Goal: Check status: Check status

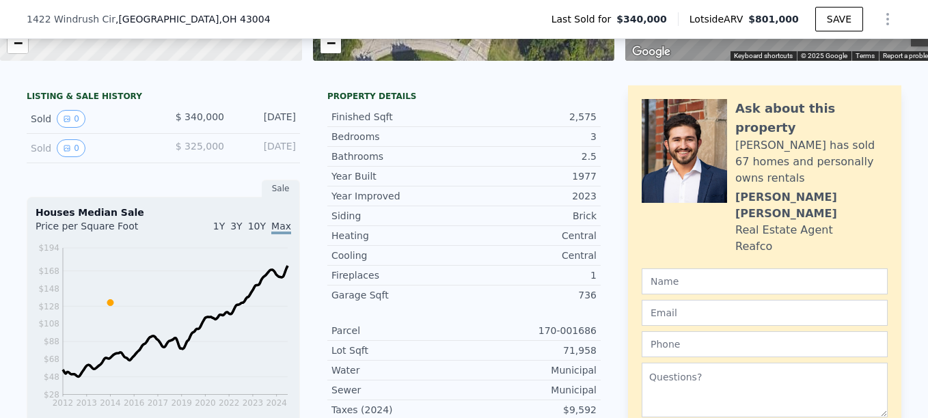
scroll to position [268, 0]
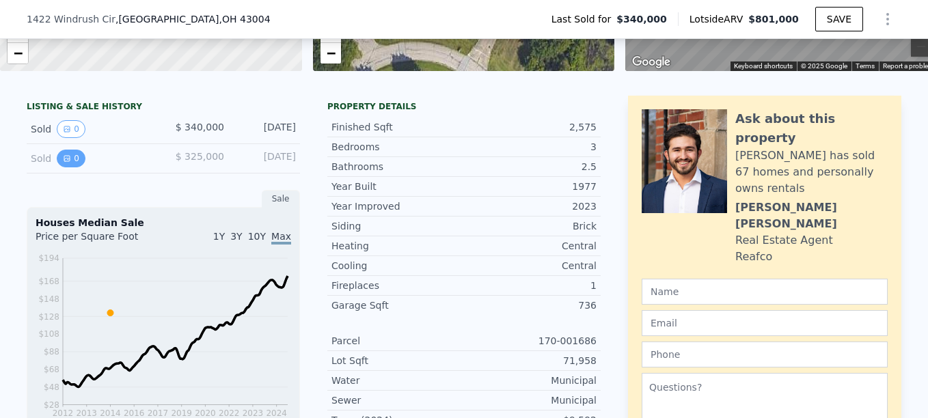
click at [68, 167] on button "0" at bounding box center [71, 159] width 29 height 18
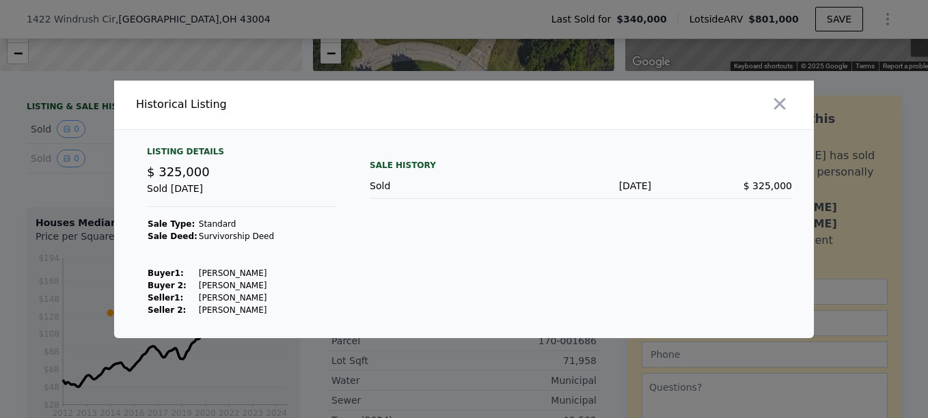
click at [414, 163] on div "Sale History" at bounding box center [581, 165] width 422 height 16
click at [779, 102] on icon "button" at bounding box center [780, 104] width 12 height 12
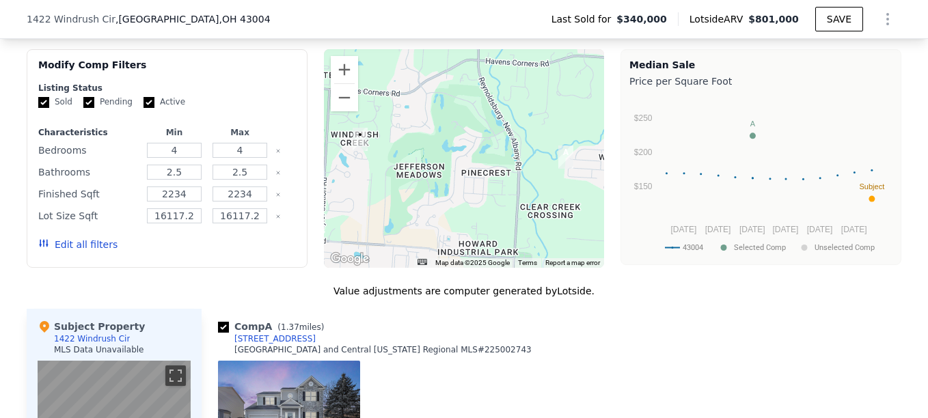
scroll to position [1088, 0]
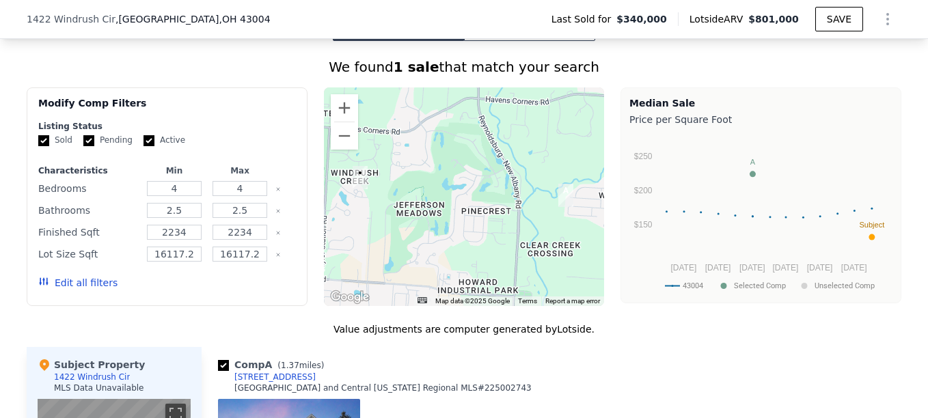
click at [79, 290] on button "Edit all filters" at bounding box center [77, 283] width 79 height 14
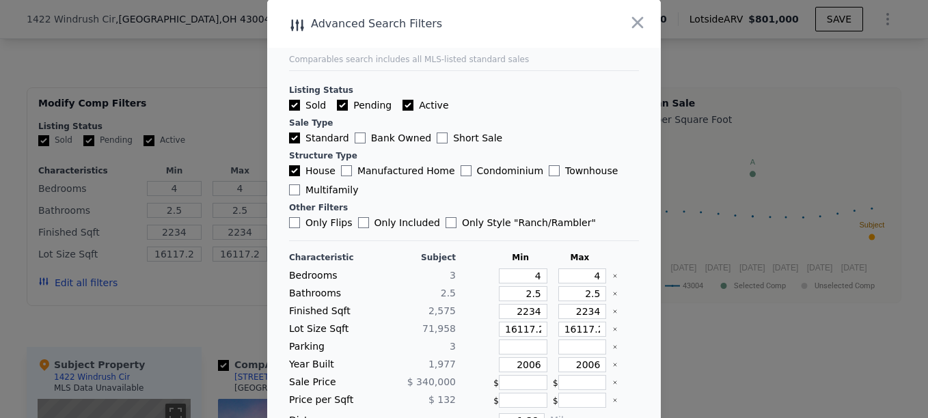
scroll to position [0, 0]
click at [630, 23] on icon "button" at bounding box center [637, 23] width 19 height 19
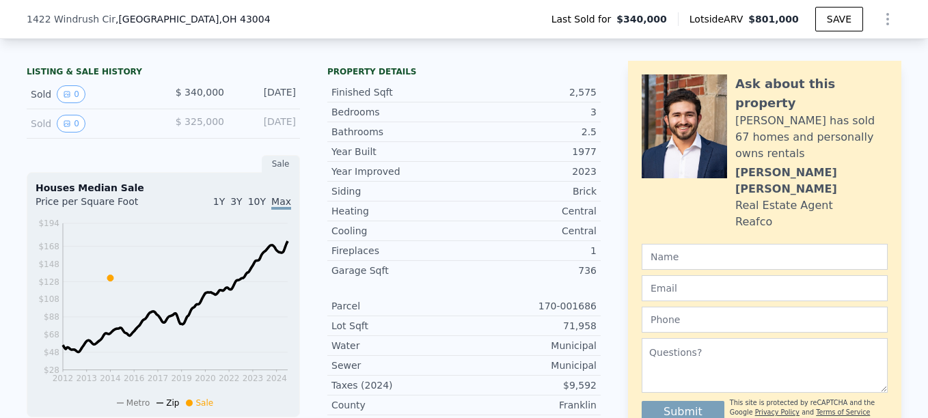
scroll to position [268, 0]
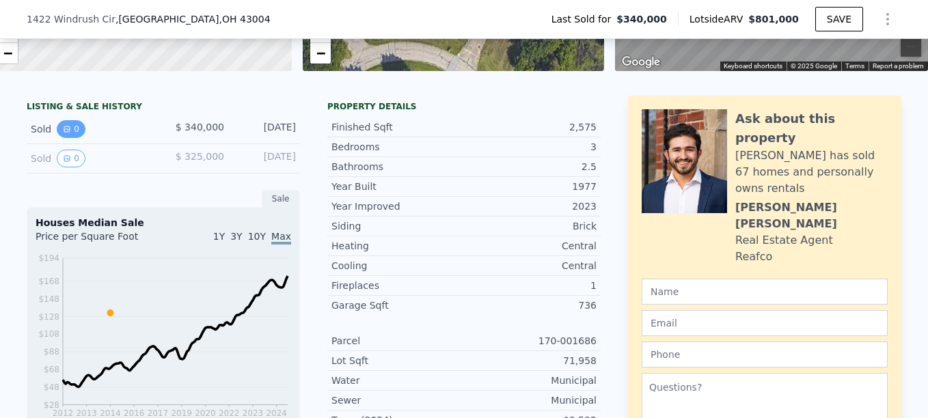
click at [64, 132] on icon "View historical data" at bounding box center [66, 128] width 5 height 5
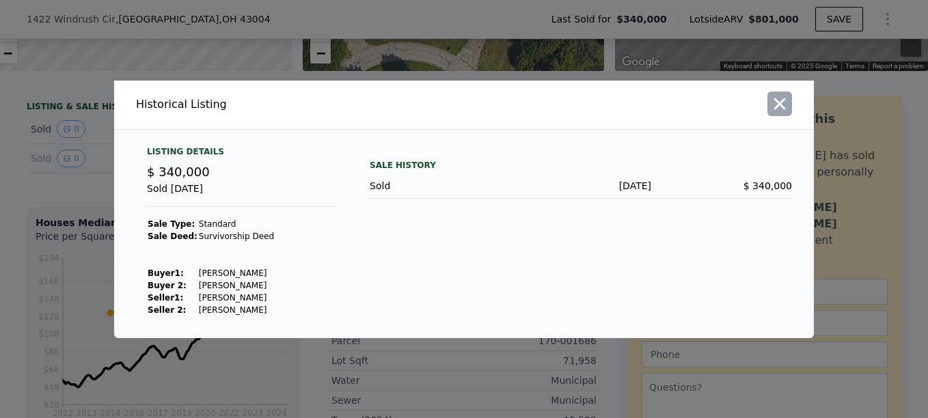
click at [780, 106] on icon "button" at bounding box center [779, 103] width 19 height 19
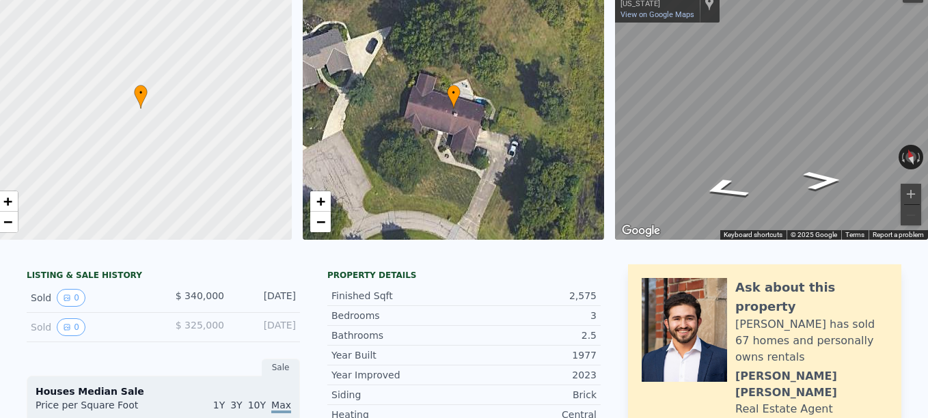
scroll to position [5, 0]
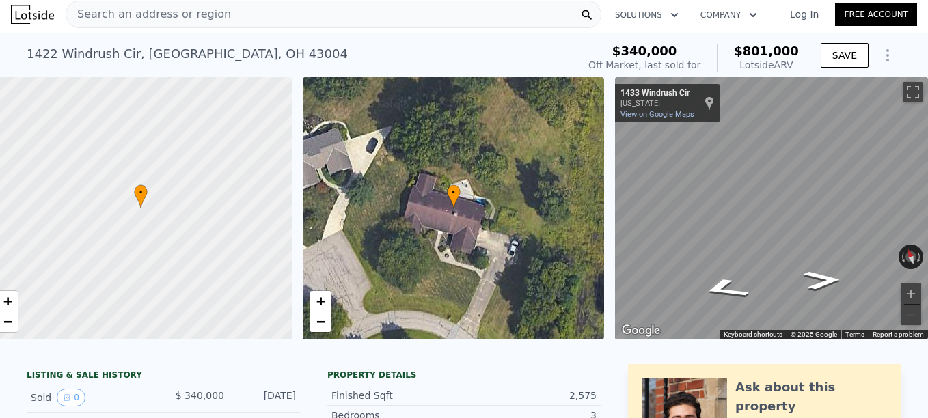
click at [884, 56] on icon "Show Options" at bounding box center [887, 55] width 16 height 16
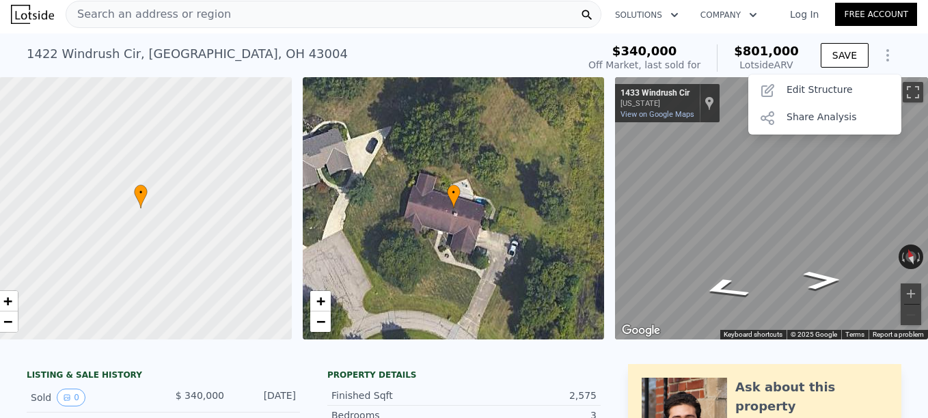
click at [884, 56] on icon "Show Options" at bounding box center [887, 55] width 16 height 16
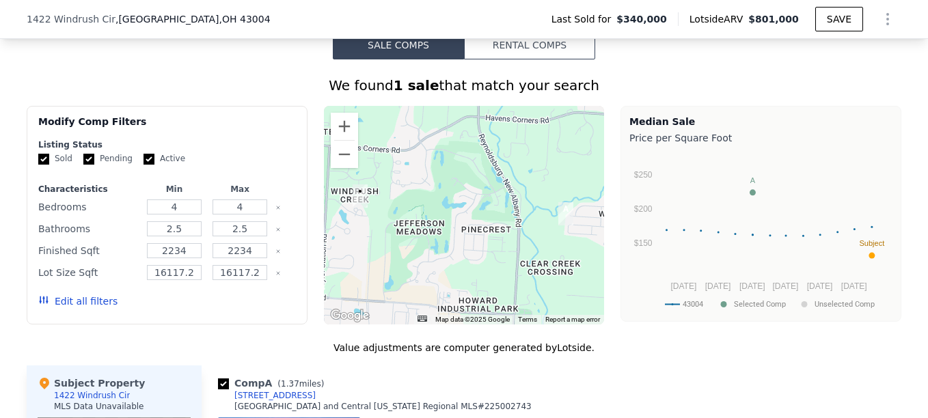
scroll to position [1093, 0]
